Goal: Check status: Check status

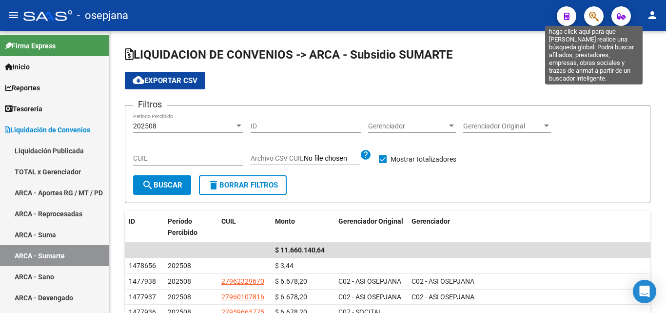
click at [590, 20] on icon "button" at bounding box center [594, 16] width 10 height 11
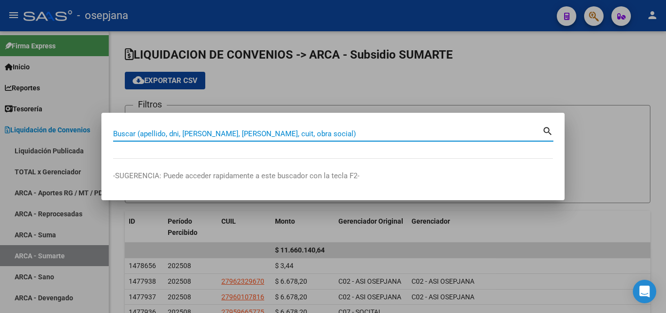
paste input "5330596"
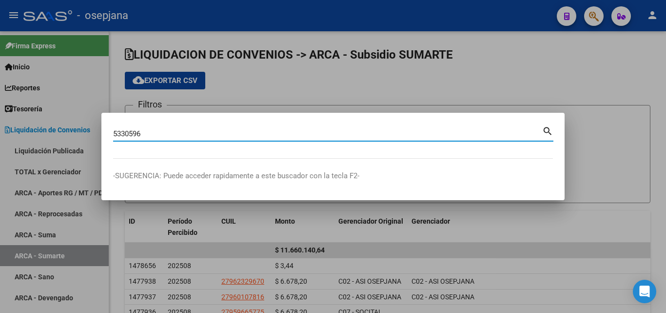
type input "5330596"
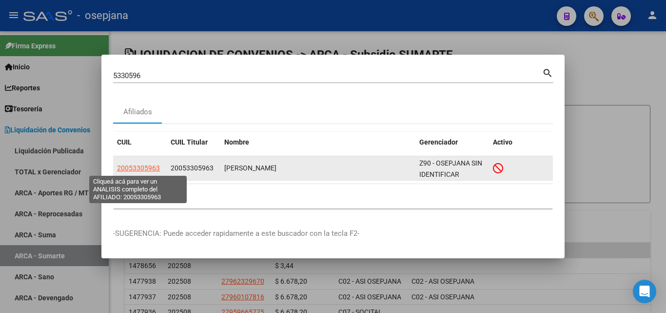
click at [138, 167] on span "20053305963" at bounding box center [138, 168] width 43 height 8
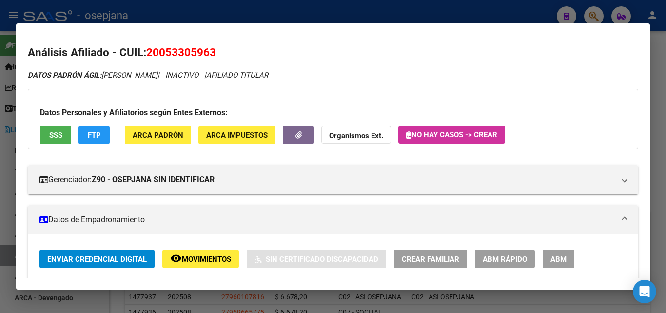
click at [60, 127] on button "SSS" at bounding box center [55, 135] width 31 height 18
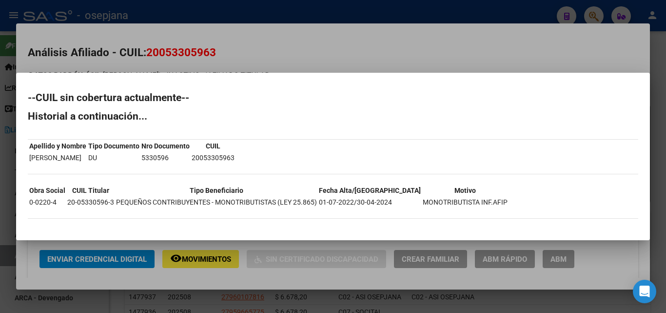
click at [294, 43] on div at bounding box center [333, 156] width 666 height 313
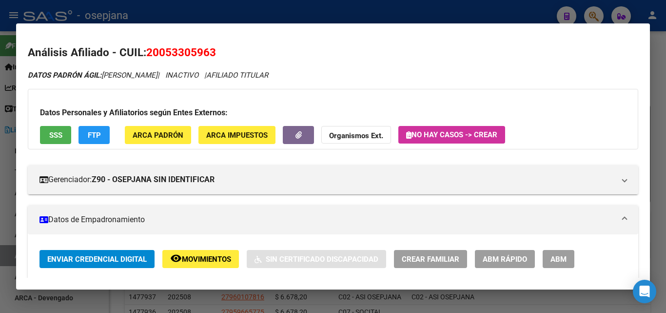
click at [194, 14] on div at bounding box center [333, 156] width 666 height 313
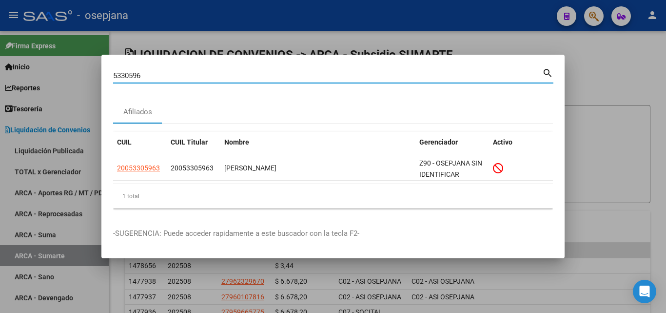
drag, startPoint x: 165, startPoint y: 79, endPoint x: 103, endPoint y: 71, distance: 62.9
click at [103, 71] on mat-dialog-content "5330596 Buscar (apellido, dni, cuil, nro traspaso, cuit, obra social) search Af…" at bounding box center [332, 141] width 463 height 150
paste input "11016870"
type input "11016870"
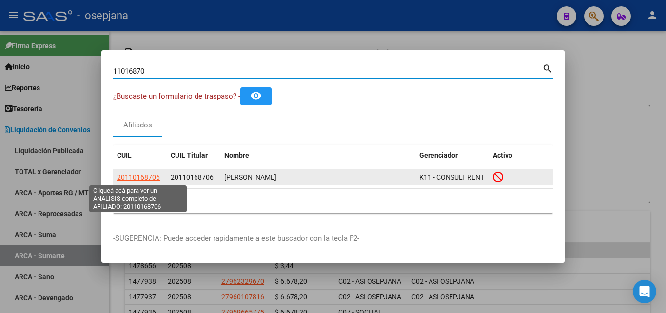
click at [139, 177] on span "20110168706" at bounding box center [138, 177] width 43 height 8
type textarea "20110168706"
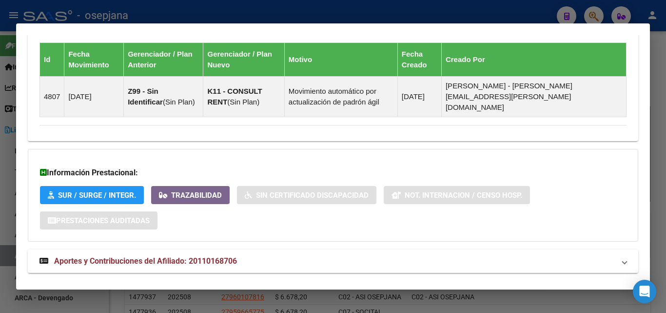
scroll to position [667, 0]
